Goal: Information Seeking & Learning: Learn about a topic

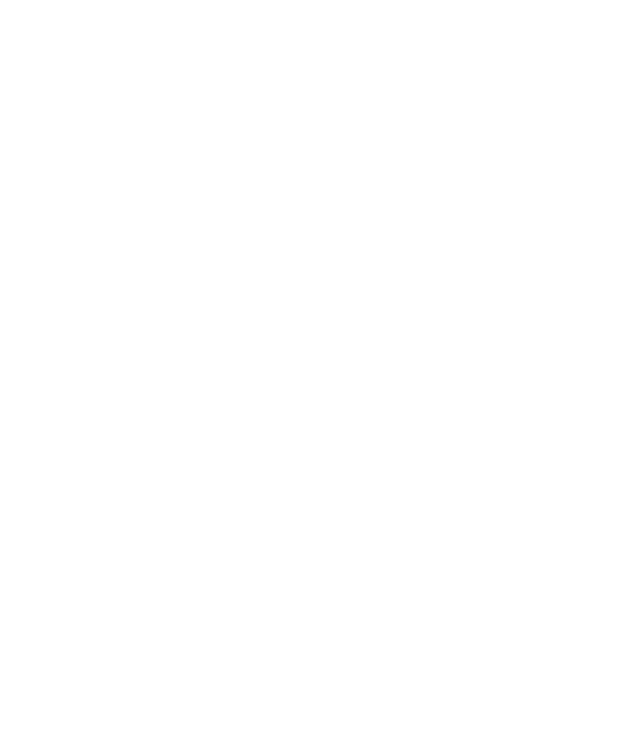
scroll to position [1541, 0]
click at [586, 384] on icon at bounding box center [592, 401] width 41 height 34
click at [593, 384] on icon at bounding box center [592, 401] width 41 height 34
click at [195, 552] on div "Für Kinder und Babys" at bounding box center [119, 571] width 178 height 133
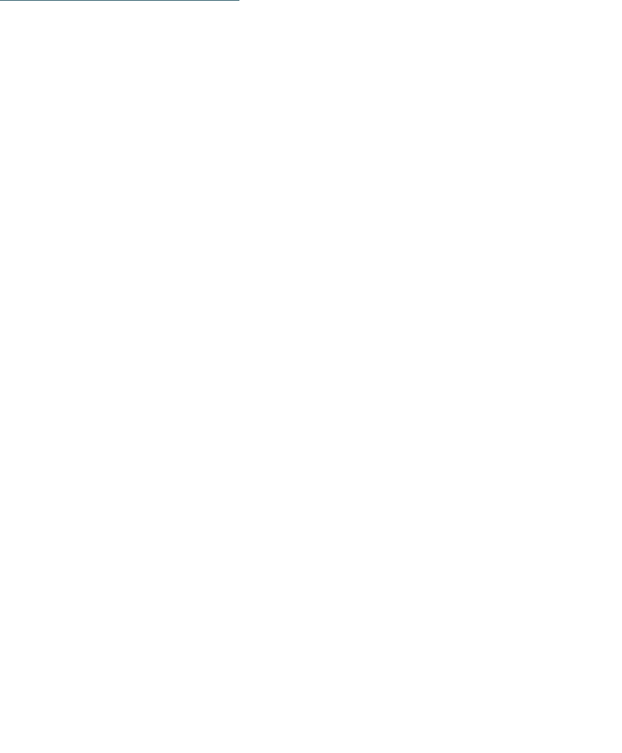
scroll to position [1819, 0]
click at [543, 564] on img at bounding box center [504, 584] width 178 height 133
click at [394, 46] on div "Impressionen" at bounding box center [377, 33] width 104 height 37
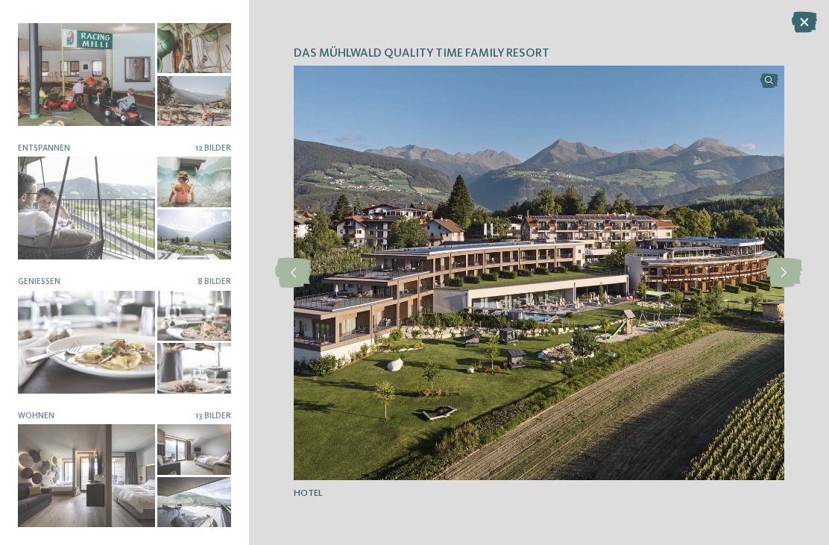
scroll to position [0, 0]
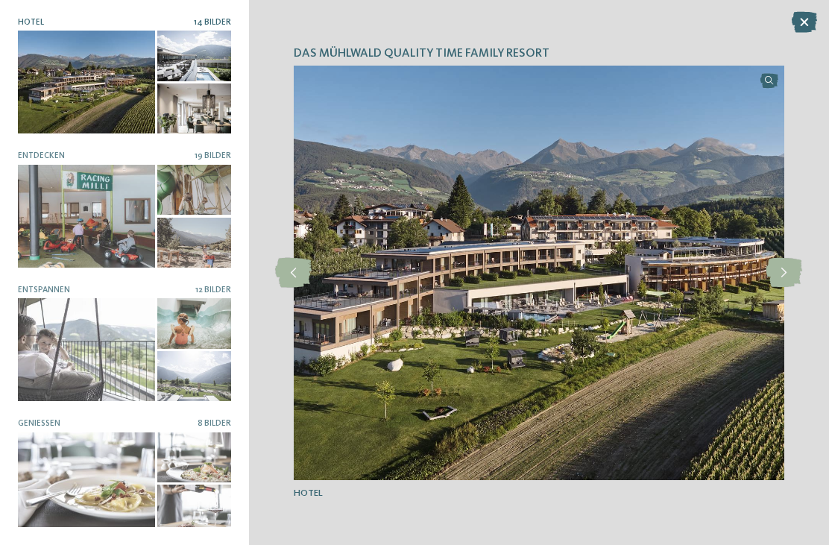
click at [621, 277] on icon at bounding box center [784, 273] width 37 height 30
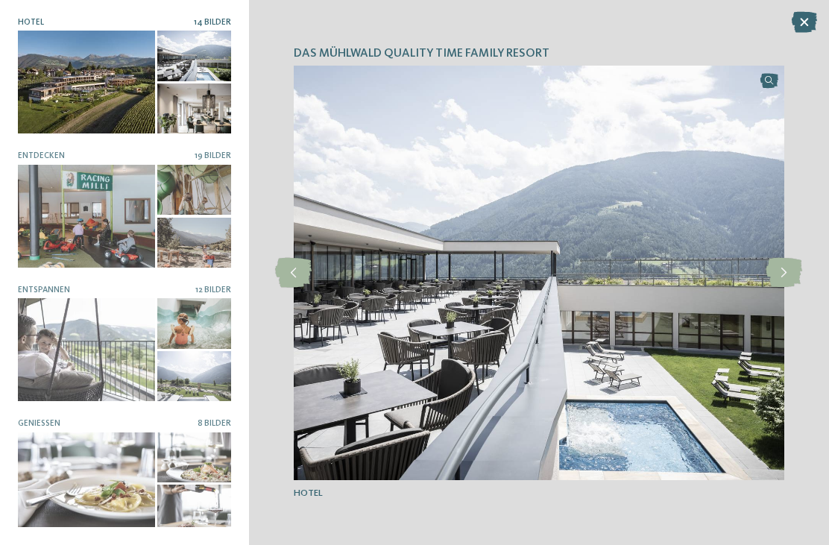
click at [621, 272] on icon at bounding box center [784, 273] width 37 height 30
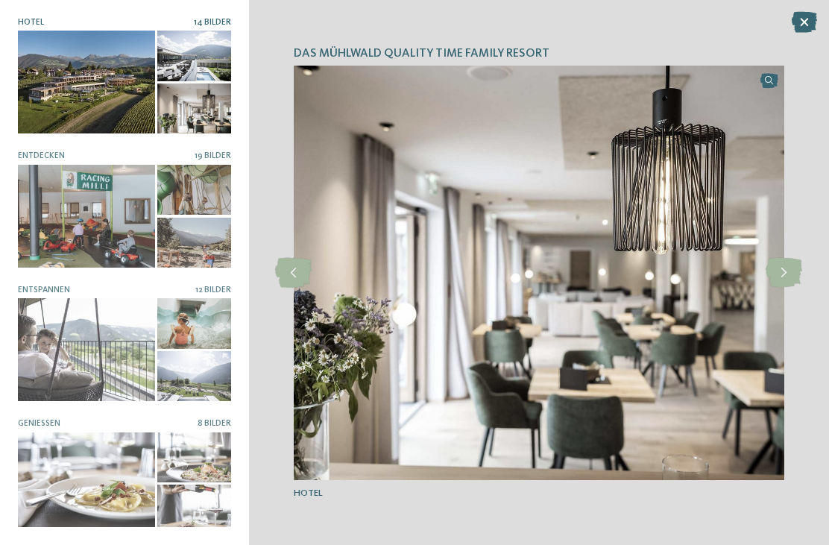
click at [621, 271] on icon at bounding box center [784, 273] width 37 height 30
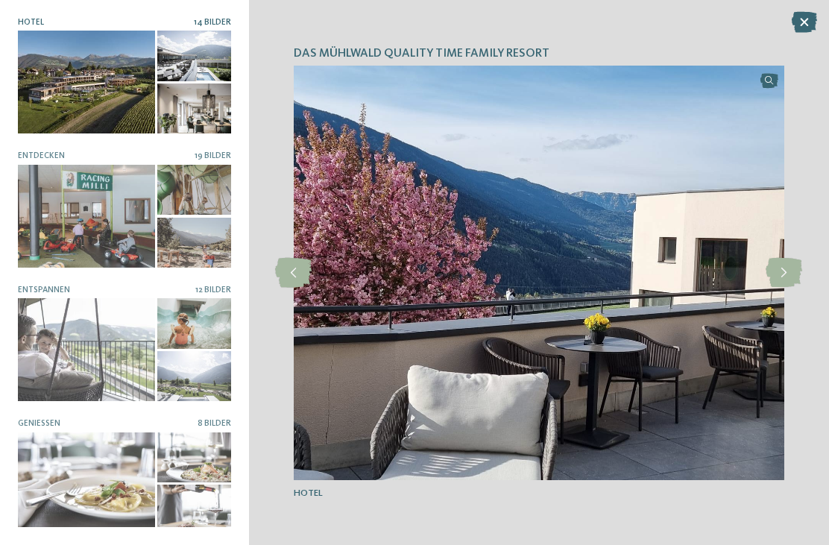
click at [621, 269] on icon at bounding box center [784, 273] width 37 height 30
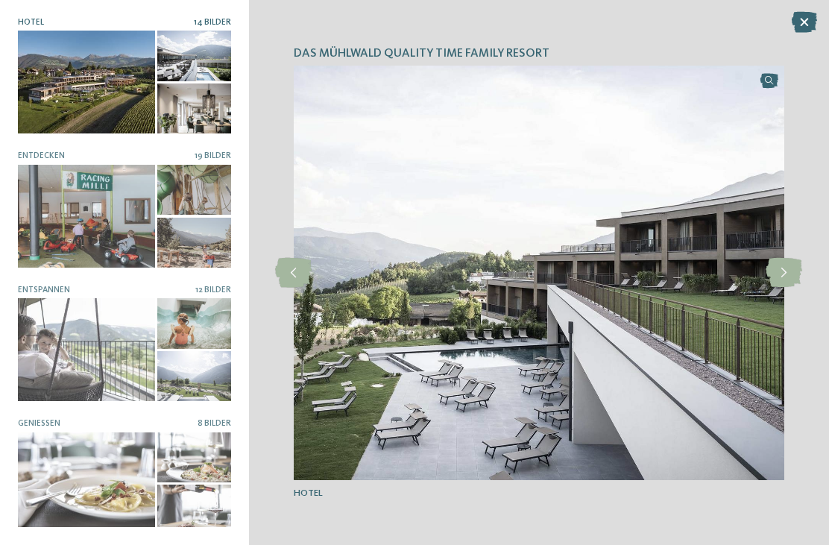
click at [621, 270] on icon at bounding box center [784, 273] width 37 height 30
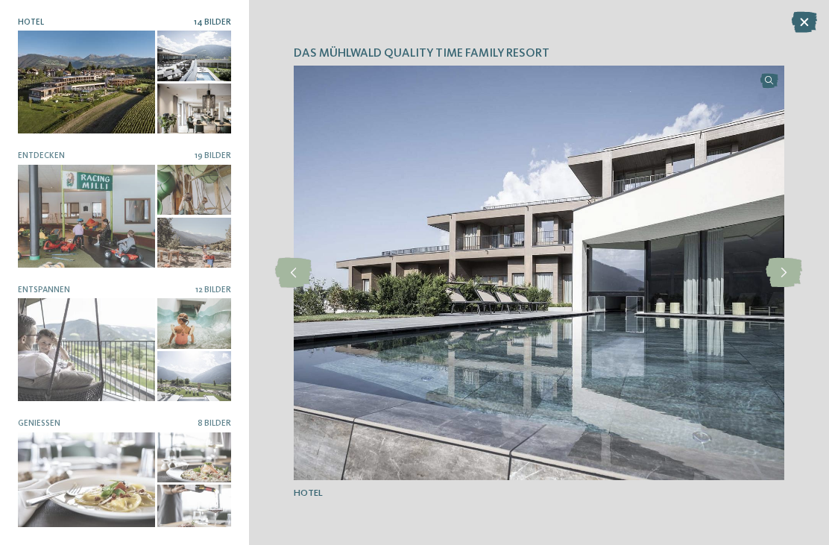
click at [621, 272] on icon at bounding box center [784, 273] width 37 height 30
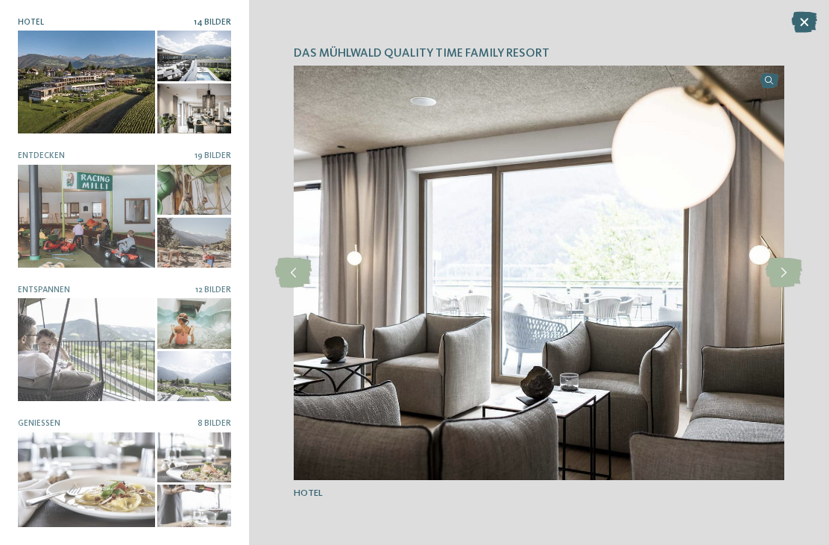
click at [621, 271] on icon at bounding box center [784, 273] width 37 height 30
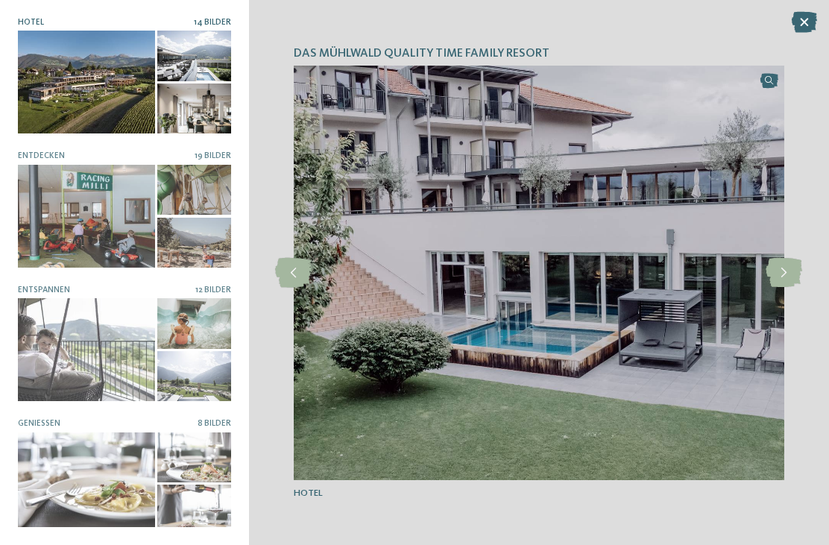
click at [621, 272] on icon at bounding box center [784, 273] width 37 height 30
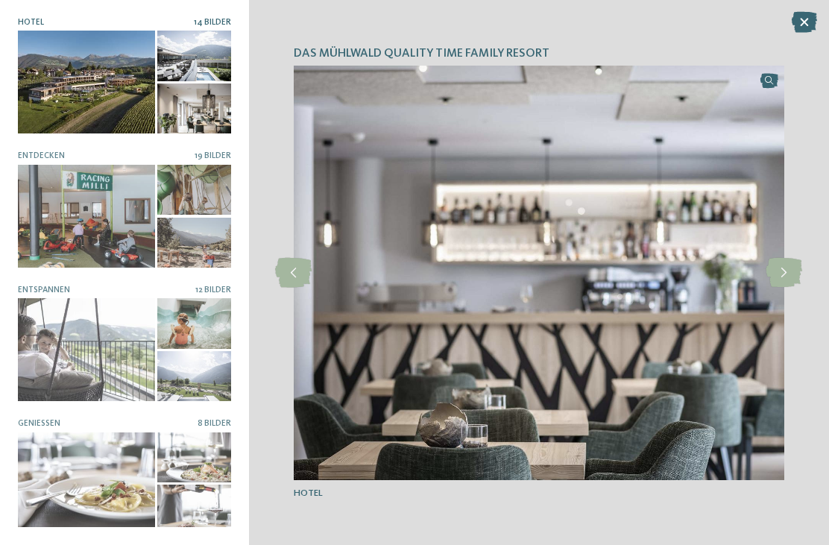
click at [621, 274] on icon at bounding box center [784, 273] width 37 height 30
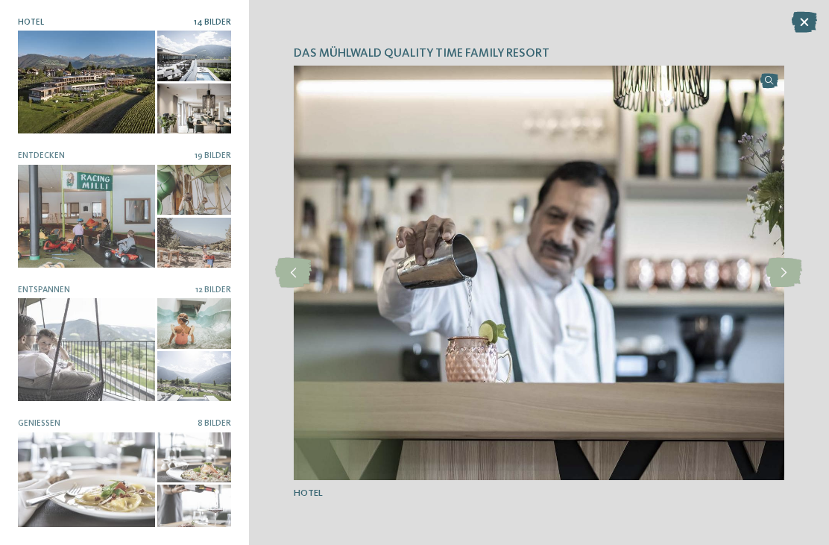
click at [621, 270] on icon at bounding box center [784, 273] width 37 height 30
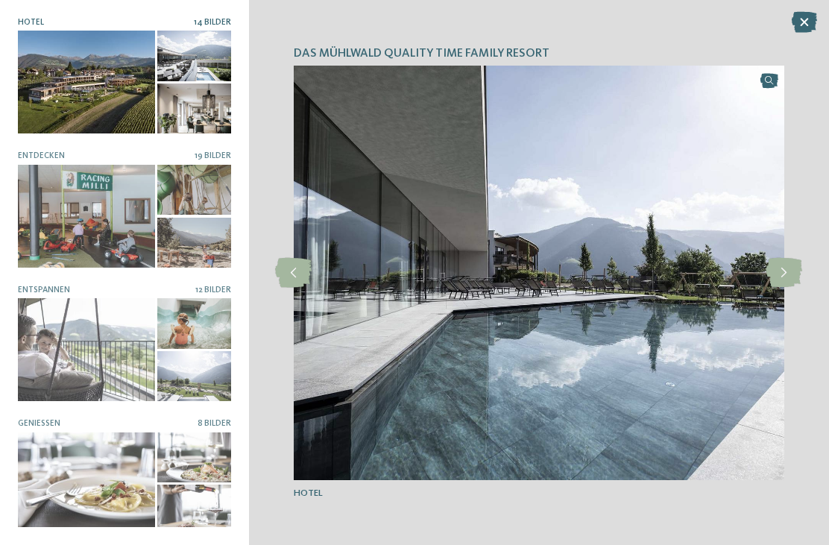
click at [621, 265] on icon at bounding box center [784, 273] width 37 height 30
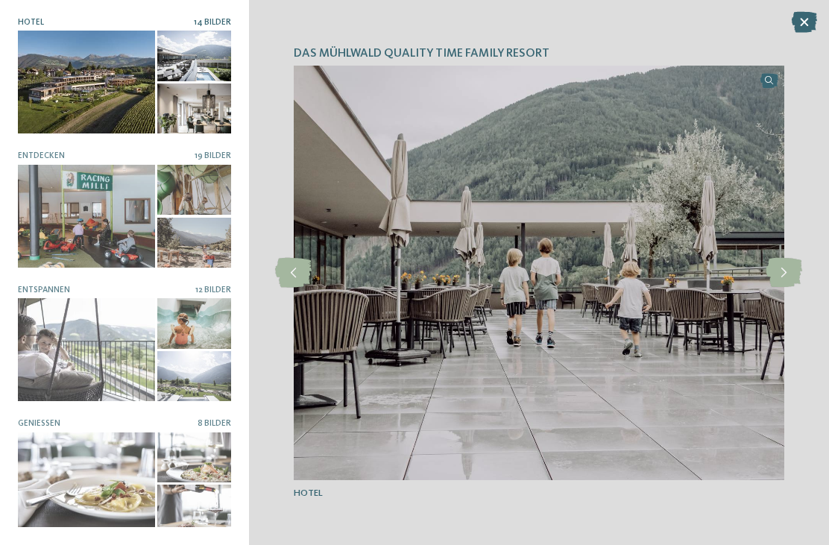
click at [621, 272] on icon at bounding box center [784, 273] width 37 height 30
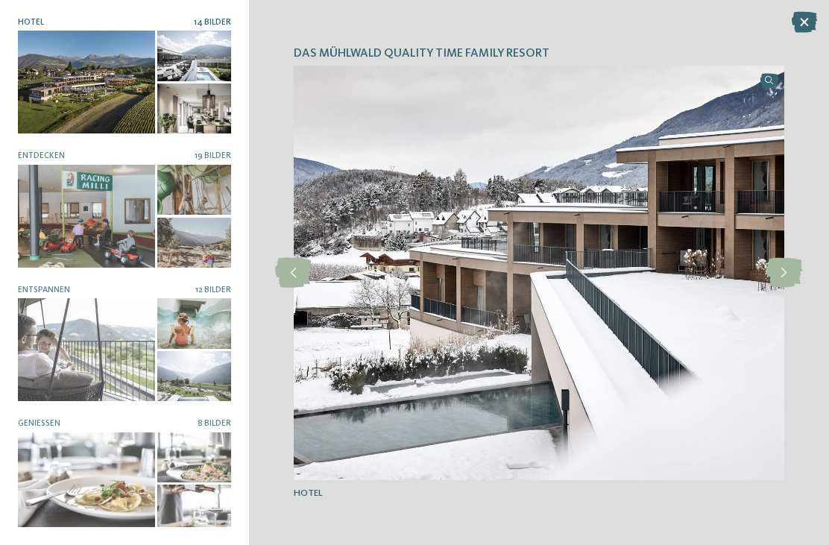
click at [621, 273] on icon at bounding box center [784, 273] width 37 height 30
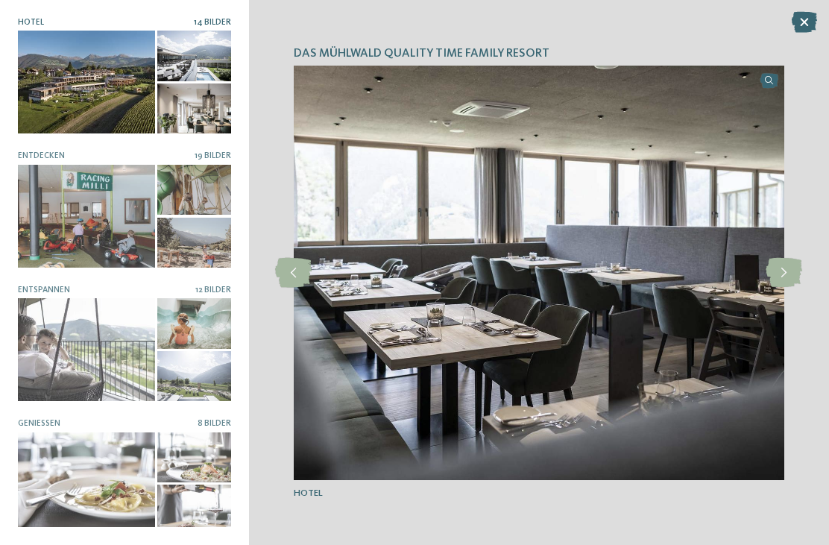
click at [621, 275] on icon at bounding box center [784, 273] width 37 height 30
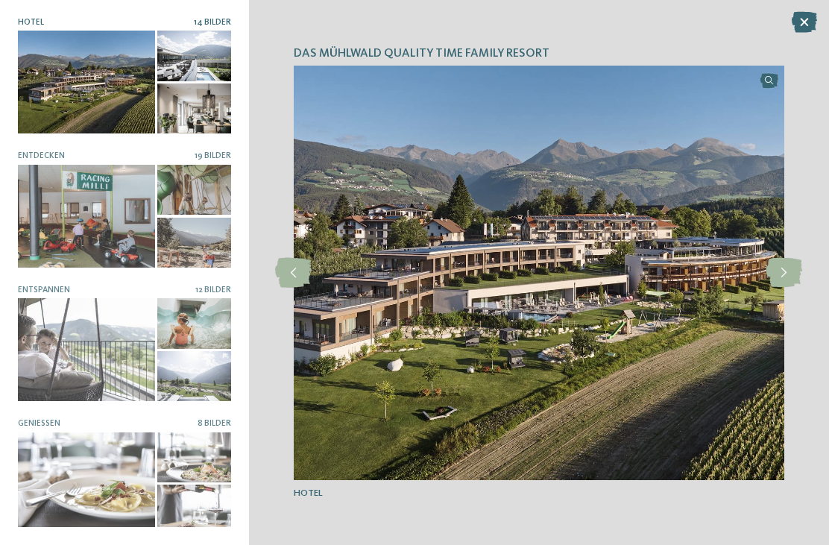
click at [621, 276] on icon at bounding box center [784, 273] width 37 height 30
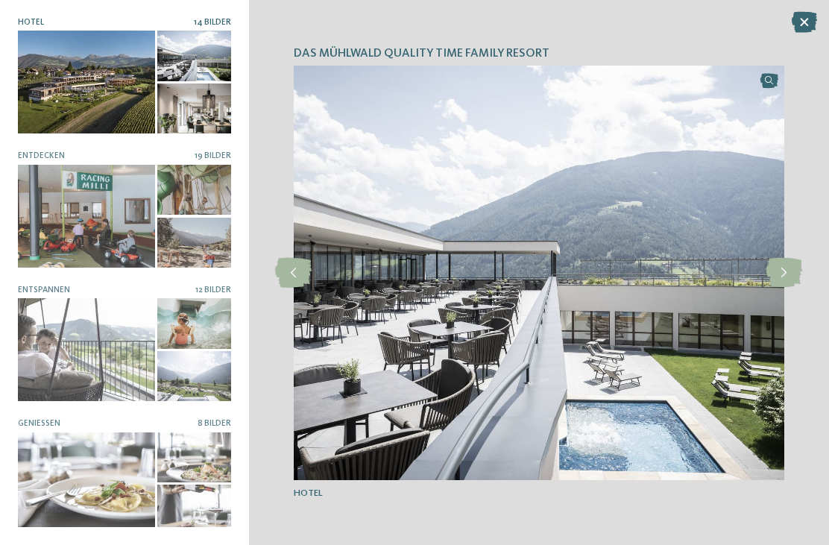
click at [621, 274] on icon at bounding box center [784, 273] width 37 height 30
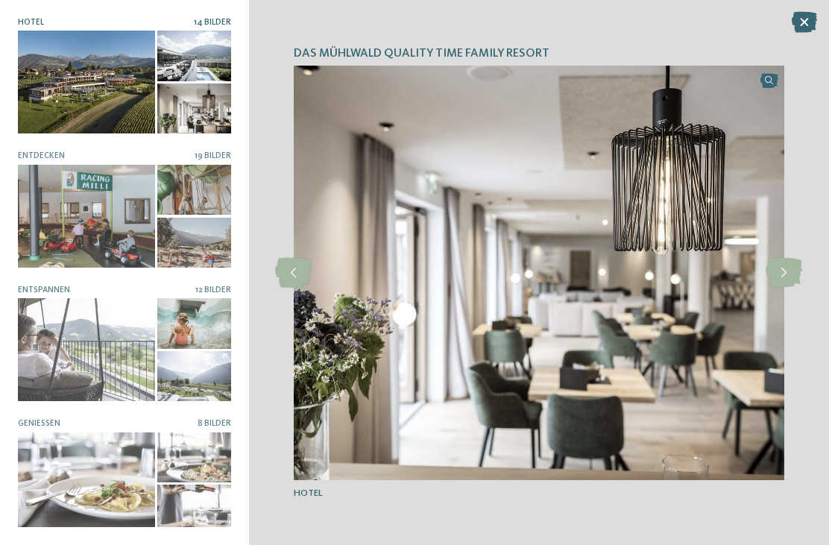
click at [621, 18] on icon at bounding box center [804, 22] width 25 height 21
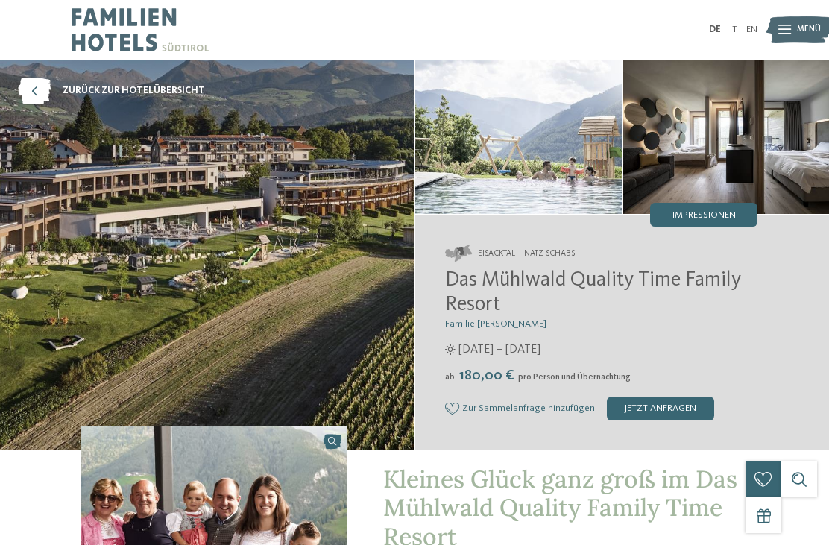
click at [621, 39] on img at bounding box center [800, 29] width 66 height 33
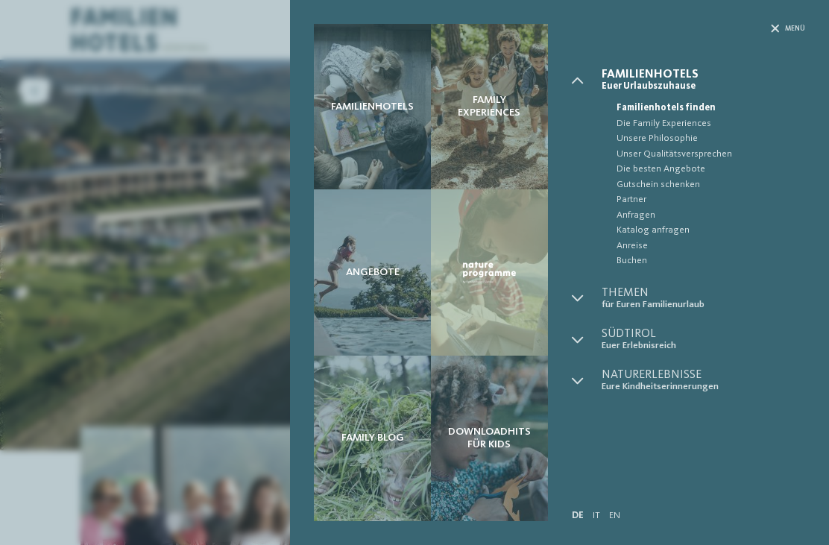
click at [518, 457] on div "Downloadhits für Kids" at bounding box center [489, 439] width 117 height 166
click at [128, 385] on div "Familienhotels Family Experiences Angebote" at bounding box center [414, 272] width 829 height 545
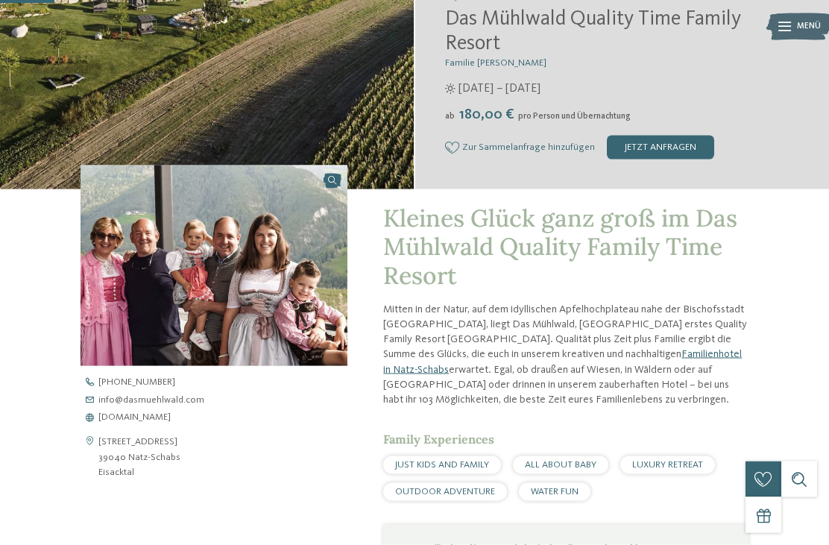
scroll to position [214, 0]
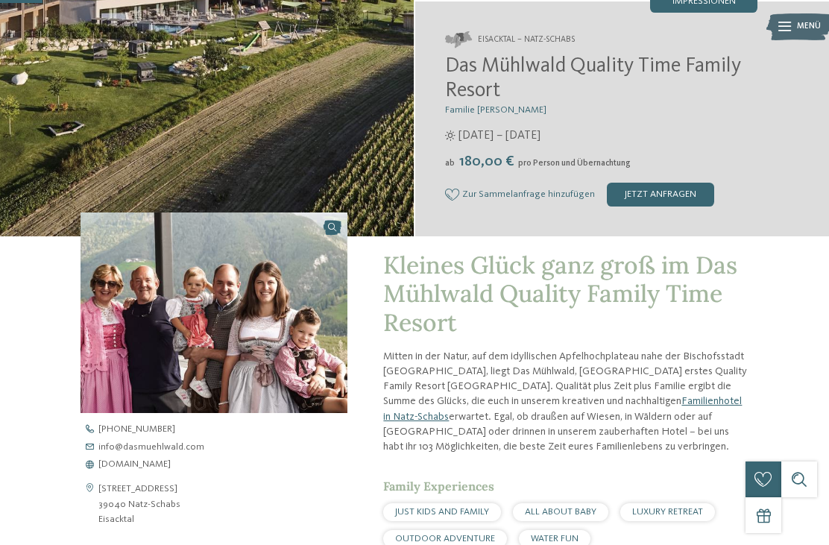
click at [171, 465] on span "[DOMAIN_NAME]" at bounding box center [134, 465] width 72 height 10
click at [621, 30] on img at bounding box center [800, 26] width 66 height 33
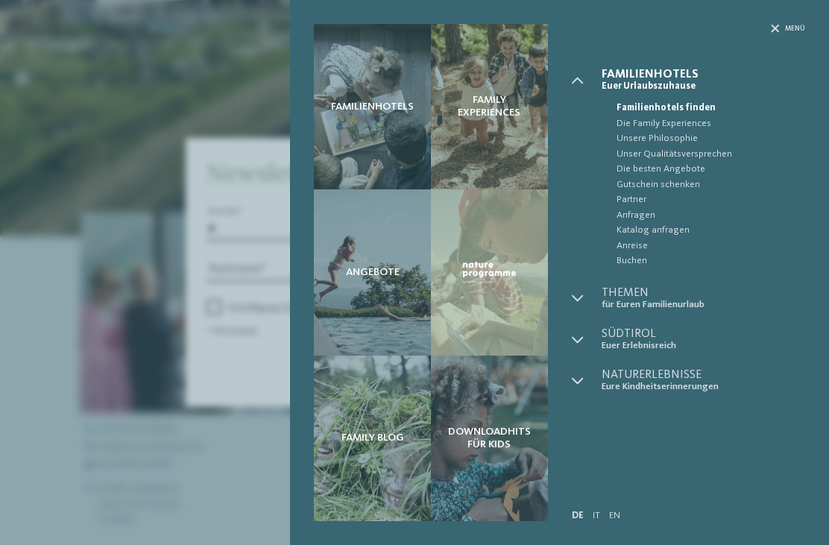
click at [178, 429] on div "Familienhotels Family Experiences Angebote" at bounding box center [414, 272] width 829 height 545
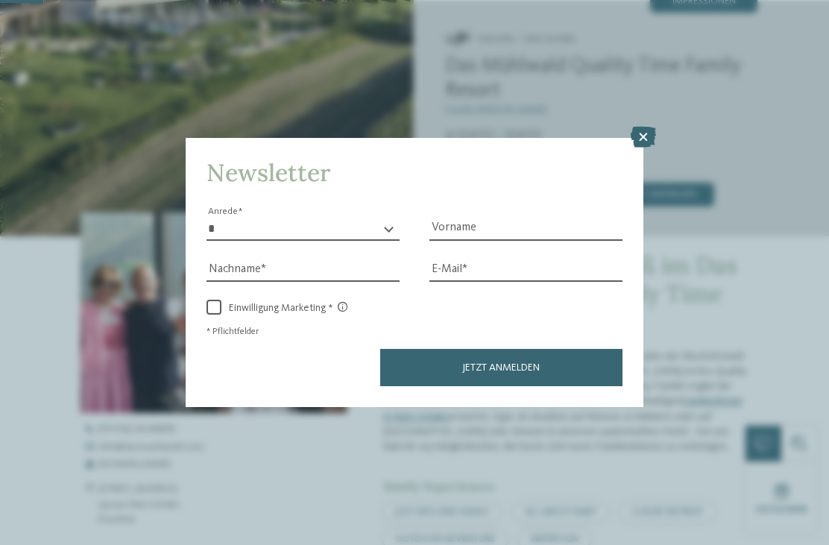
click at [621, 127] on icon at bounding box center [643, 137] width 25 height 21
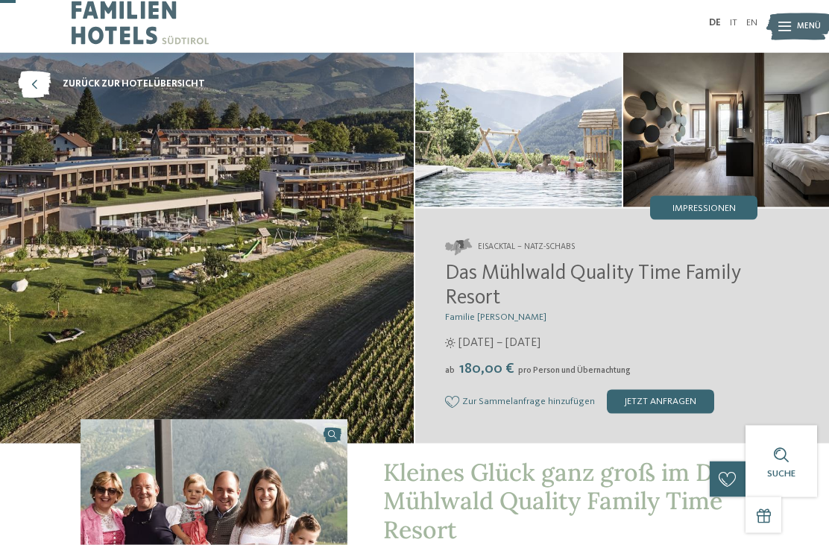
scroll to position [0, 0]
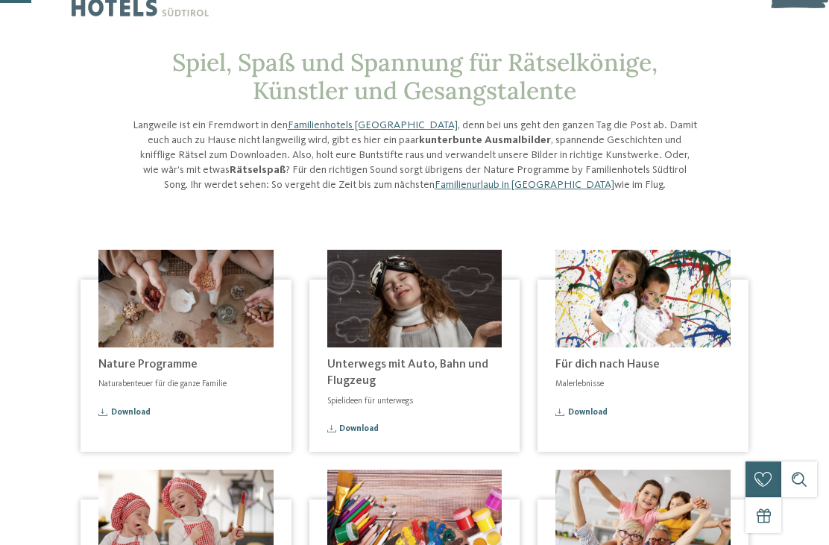
scroll to position [38, 0]
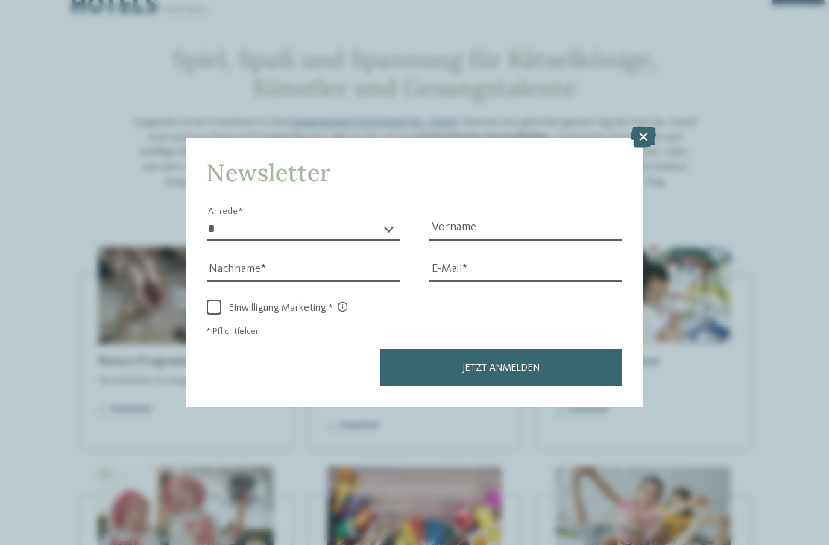
click at [631, 127] on icon at bounding box center [643, 137] width 25 height 21
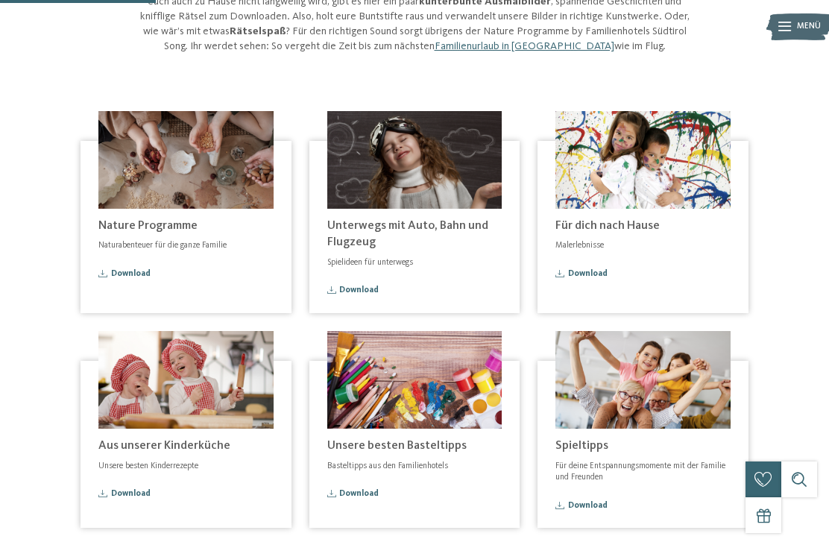
scroll to position [178, 0]
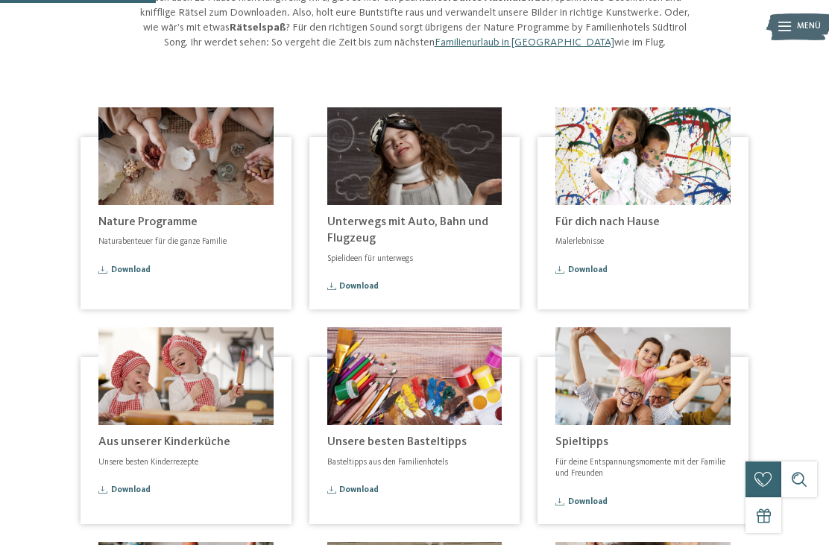
click at [457, 216] on span "Unterwegs mit Auto, Bahn und Flugzeug" at bounding box center [407, 230] width 161 height 28
click at [398, 261] on p "Spielideen für unterwegs" at bounding box center [414, 260] width 175 height 12
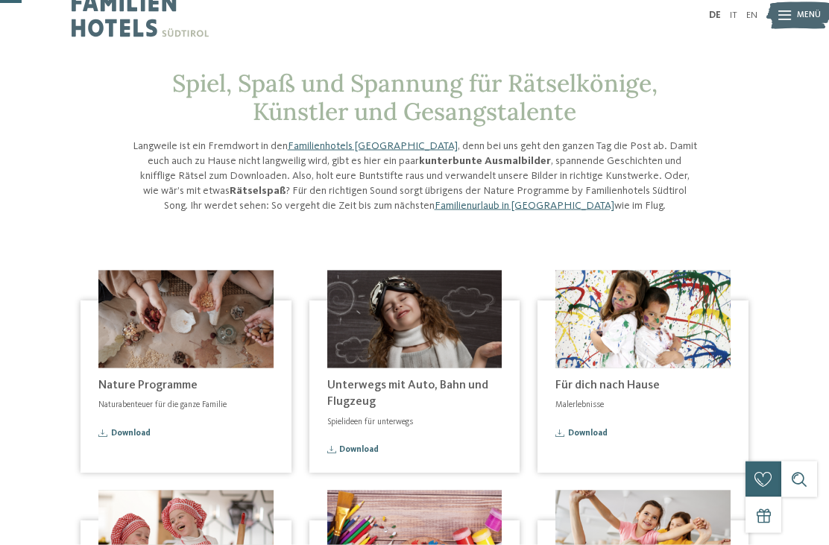
scroll to position [0, 0]
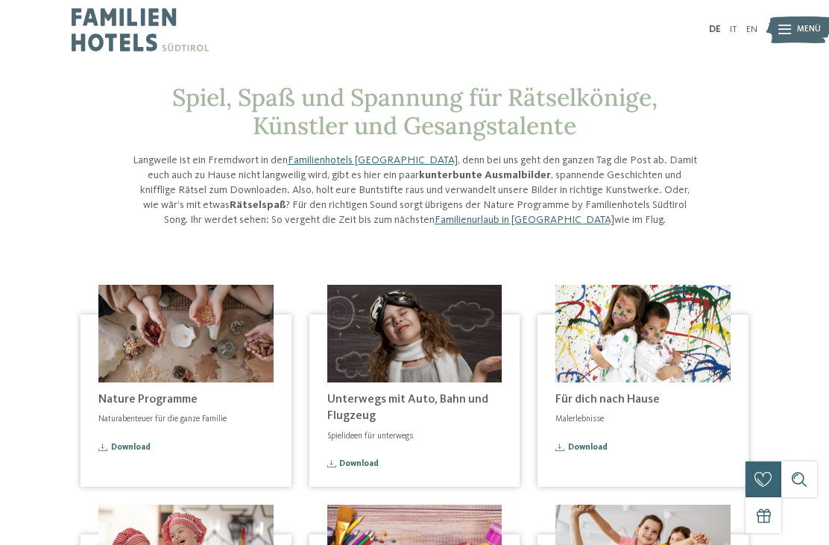
click at [746, 161] on div "Spiel, Spaß und Spannung für Rätselkönige, Künstler und Gesangstalente Langweil…" at bounding box center [415, 156] width 812 height 145
